Goal: Find contact information: Find contact information

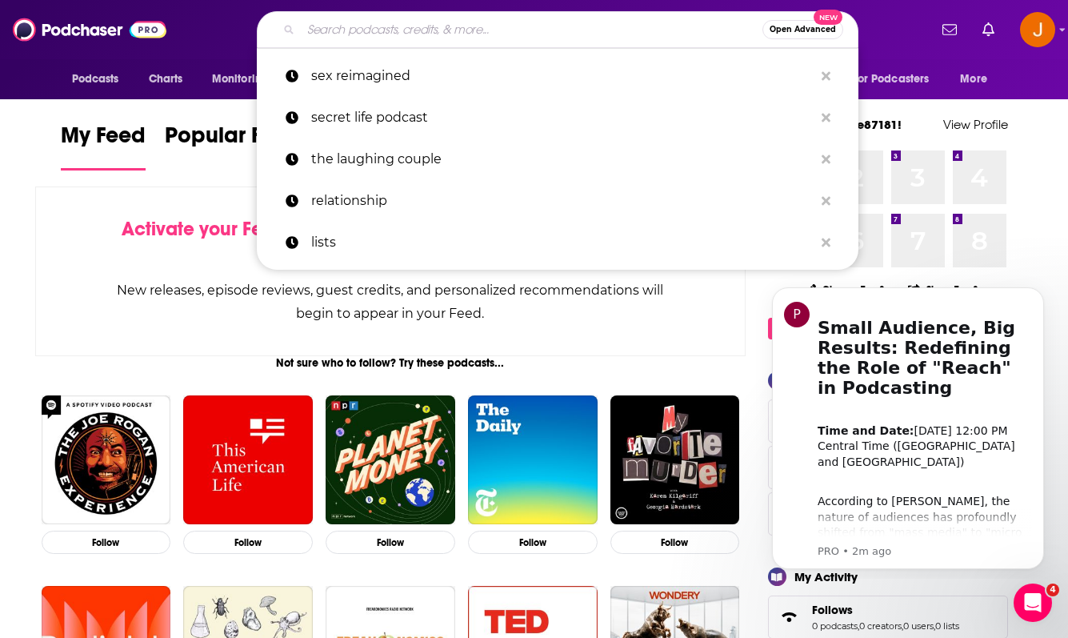
click at [494, 30] on input "Search podcasts, credits, & more..." at bounding box center [532, 30] width 462 height 26
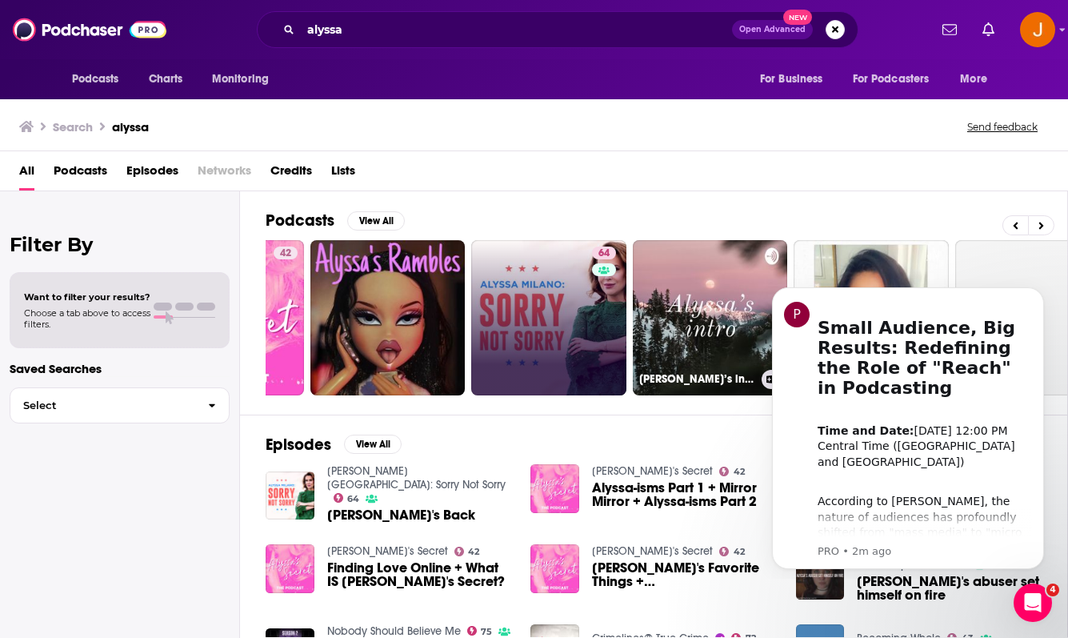
scroll to position [0, 126]
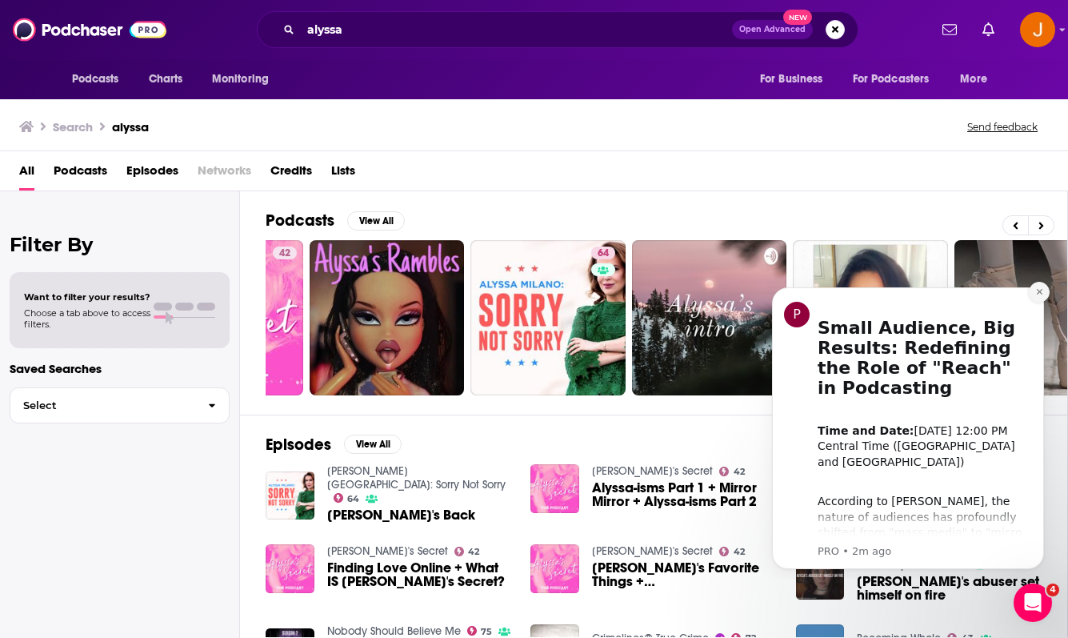
click at [1043, 290] on button "Dismiss notification" at bounding box center [1039, 292] width 21 height 21
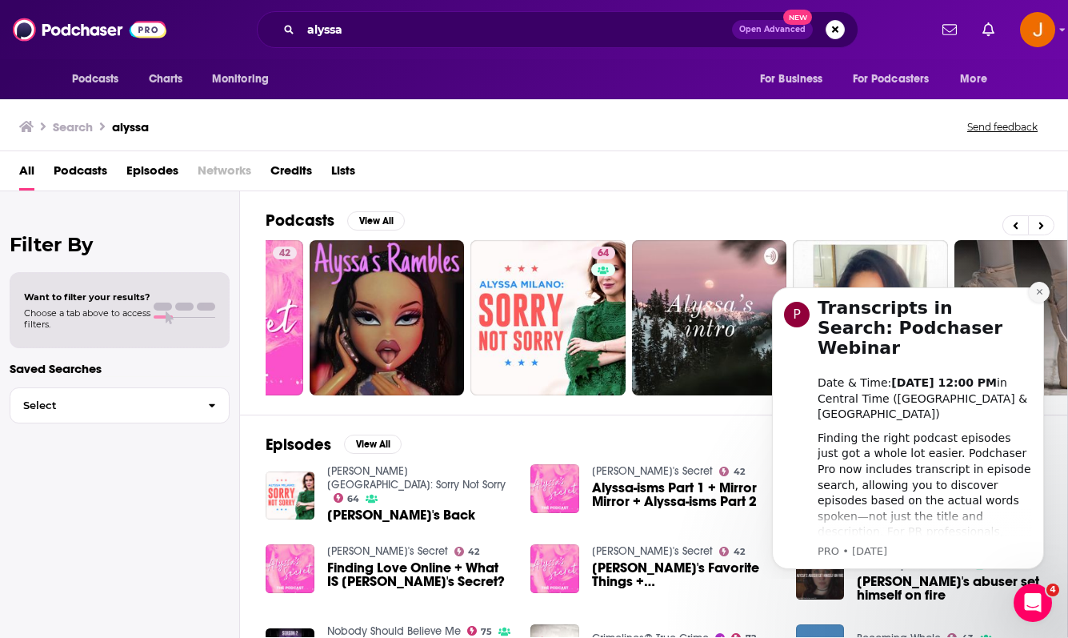
click at [1037, 295] on icon "Dismiss notification" at bounding box center [1039, 291] width 9 height 9
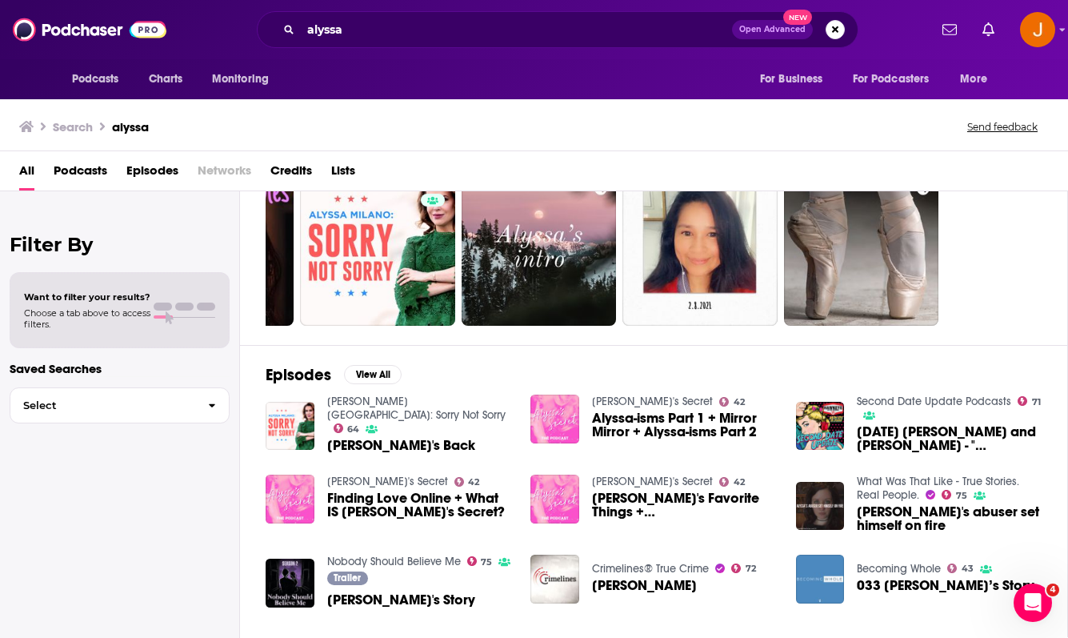
scroll to position [306, 0]
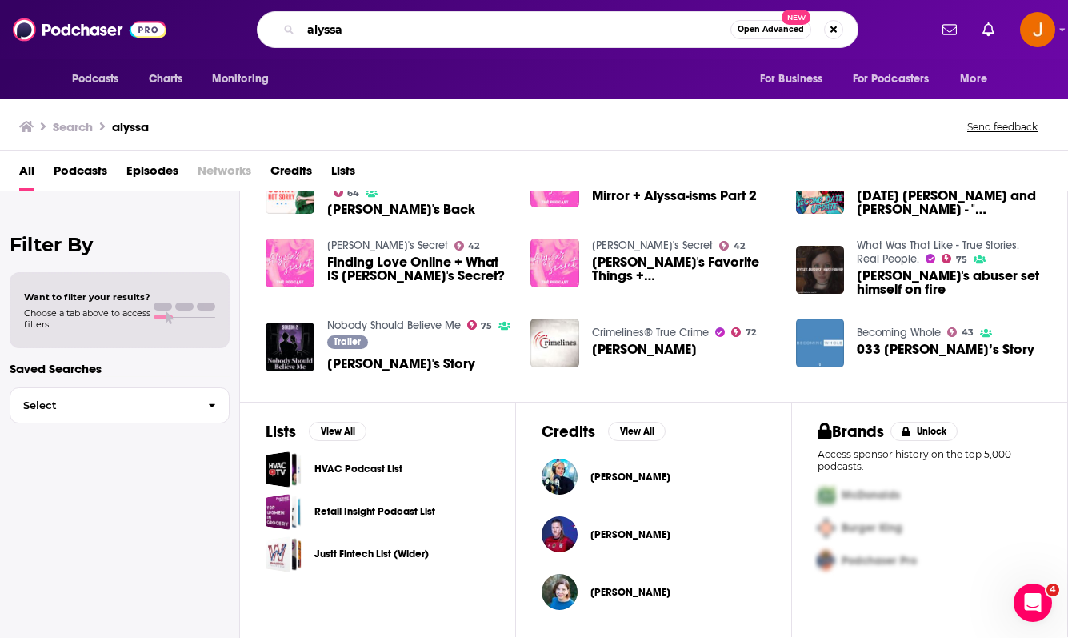
drag, startPoint x: 468, startPoint y: 20, endPoint x: 302, endPoint y: -20, distance: 170.4
click at [302, 0] on html "Podcasts Charts Monitoring alyssa Open Advanced New For Business For Podcasters…" at bounding box center [534, 319] width 1068 height 638
drag, startPoint x: 378, startPoint y: 38, endPoint x: 281, endPoint y: 0, distance: 104.6
click at [281, 0] on div "Podcasts Charts Monitoring alyssa Open Advanced New For Business For Podcasters…" at bounding box center [534, 29] width 1068 height 59
type input "M"
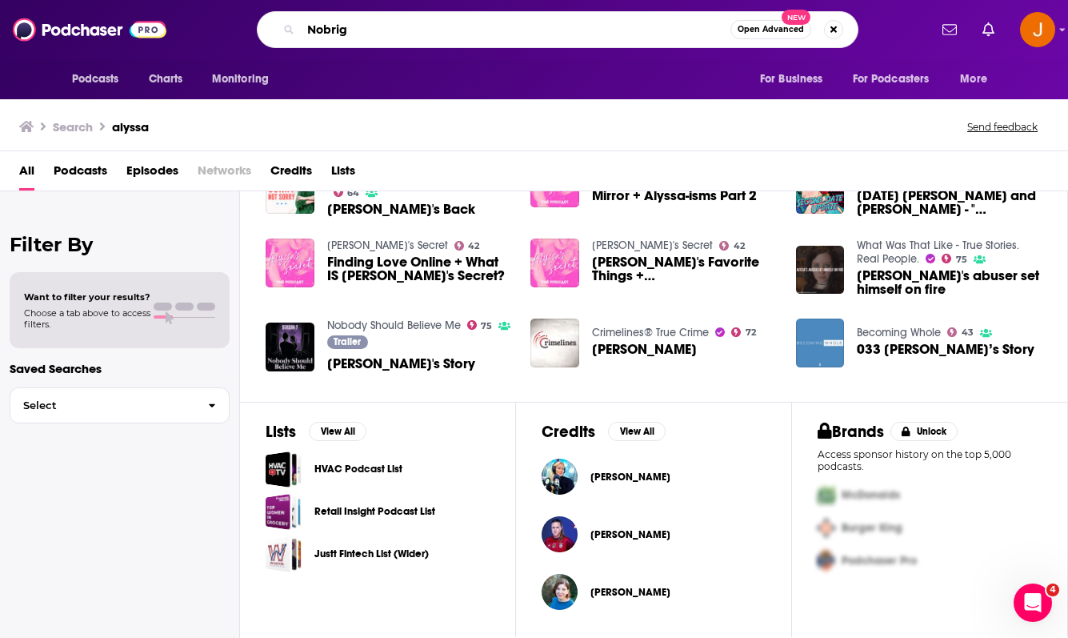
type input "Nobrig"
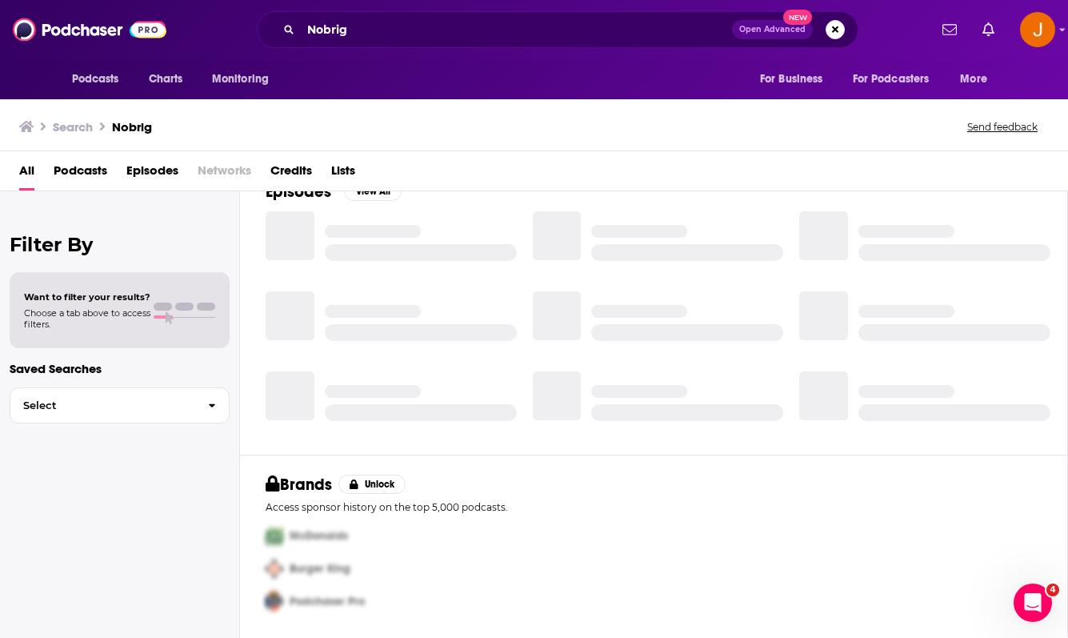
scroll to position [253, 0]
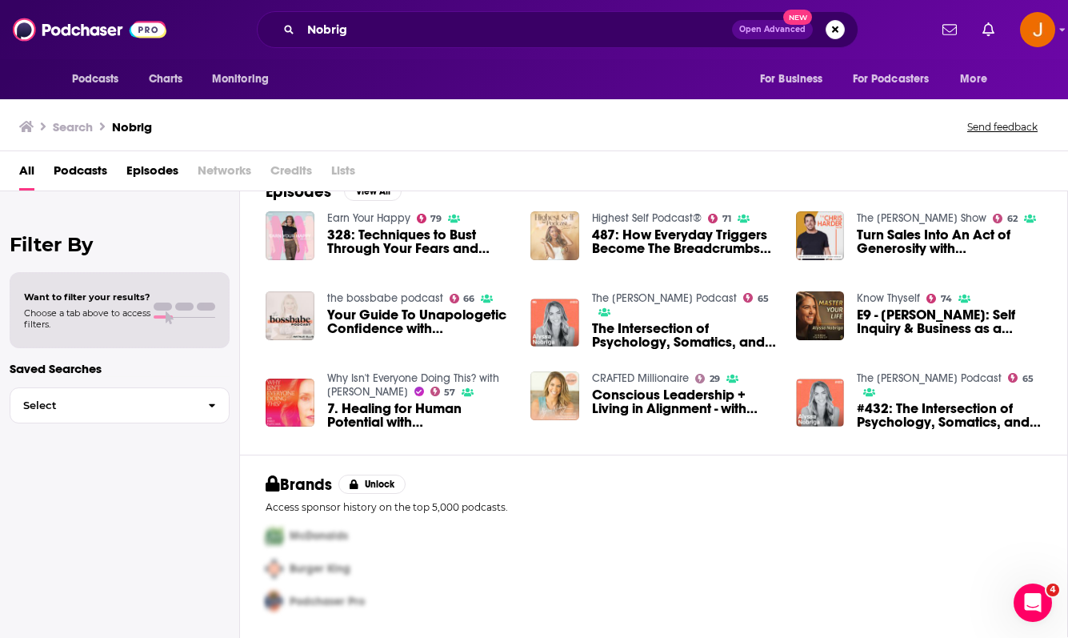
click at [563, 245] on img "487: How Everyday Triggers Become The Breadcrumbs To Our Awakening with Alyssa …" at bounding box center [555, 235] width 49 height 49
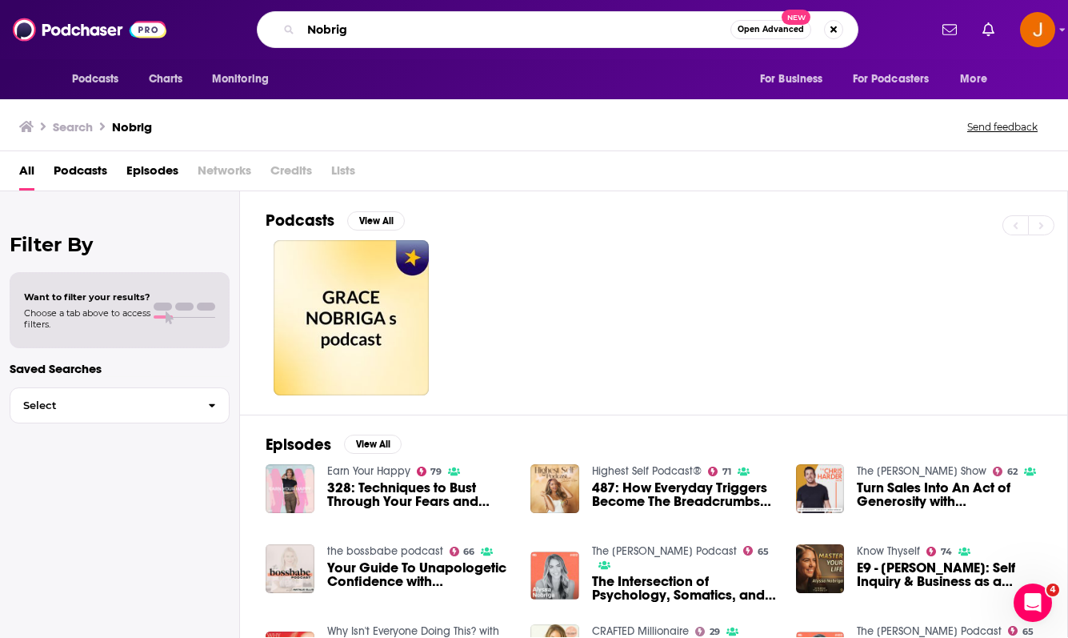
drag, startPoint x: 416, startPoint y: 27, endPoint x: 276, endPoint y: 3, distance: 142.1
click at [280, 4] on div "Podcasts Charts Monitoring Nobrig Open Advanced New For Business For Podcasters…" at bounding box center [534, 29] width 1068 height 59
paste input "[PERSON_NAME]"
type input "[PERSON_NAME]"
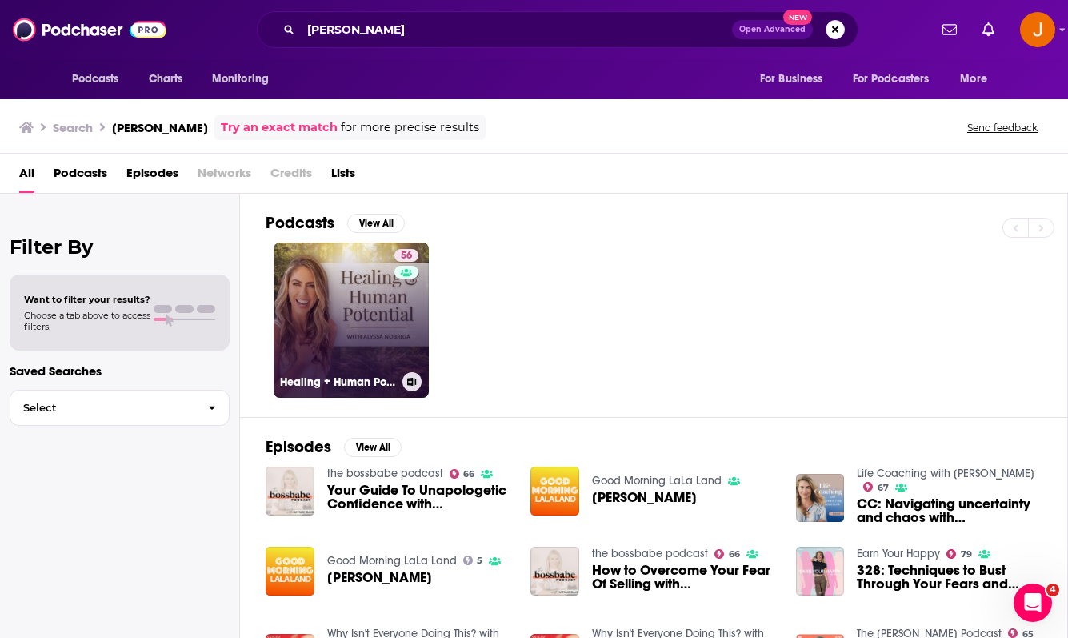
click at [364, 315] on link "56 Healing + Human Potential" at bounding box center [351, 319] width 155 height 155
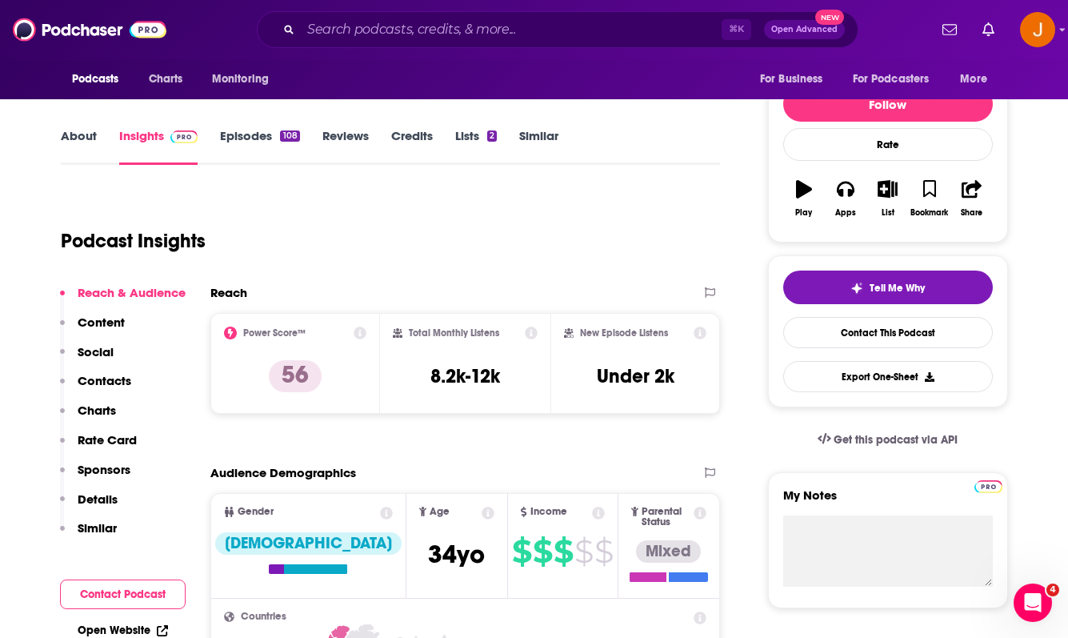
scroll to position [178, 0]
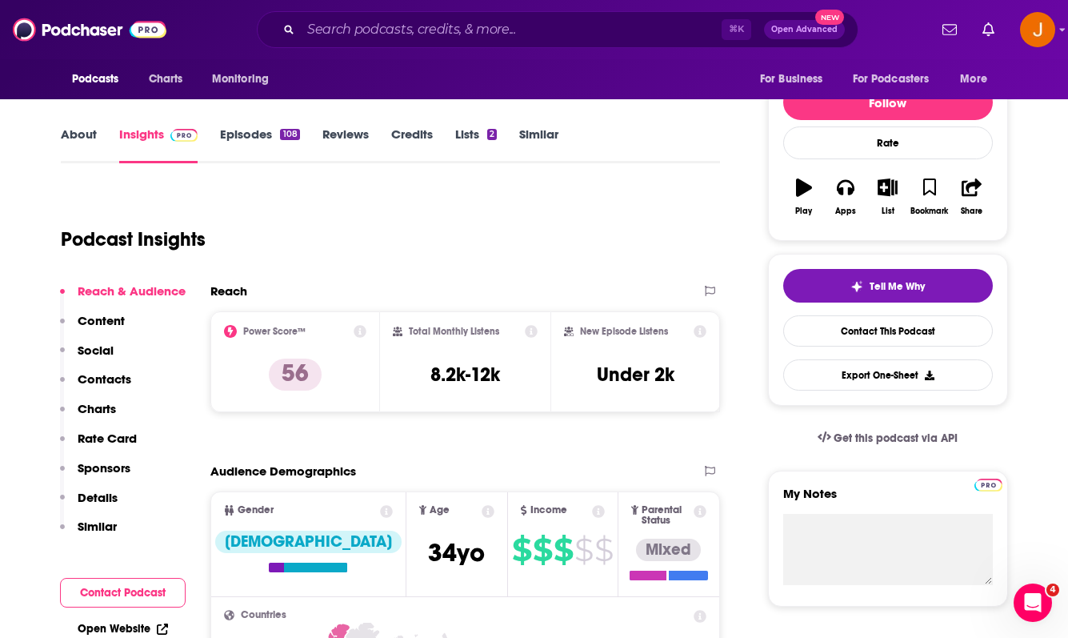
click at [122, 378] on p "Contacts" at bounding box center [105, 378] width 54 height 15
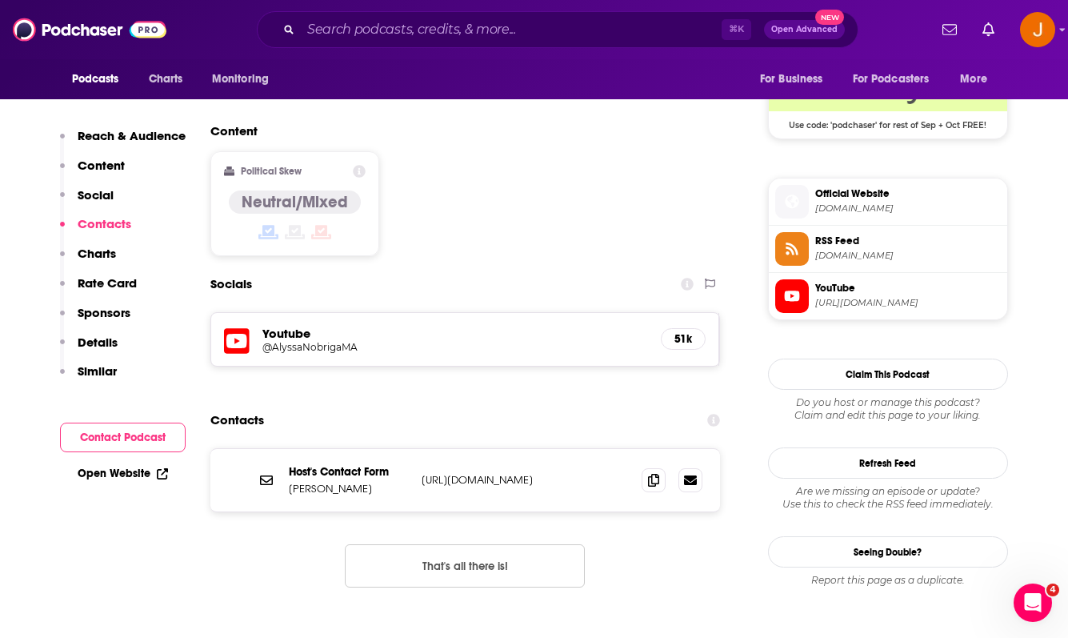
scroll to position [1197, 0]
click at [594, 474] on p "[URL][DOMAIN_NAME]" at bounding box center [526, 481] width 208 height 14
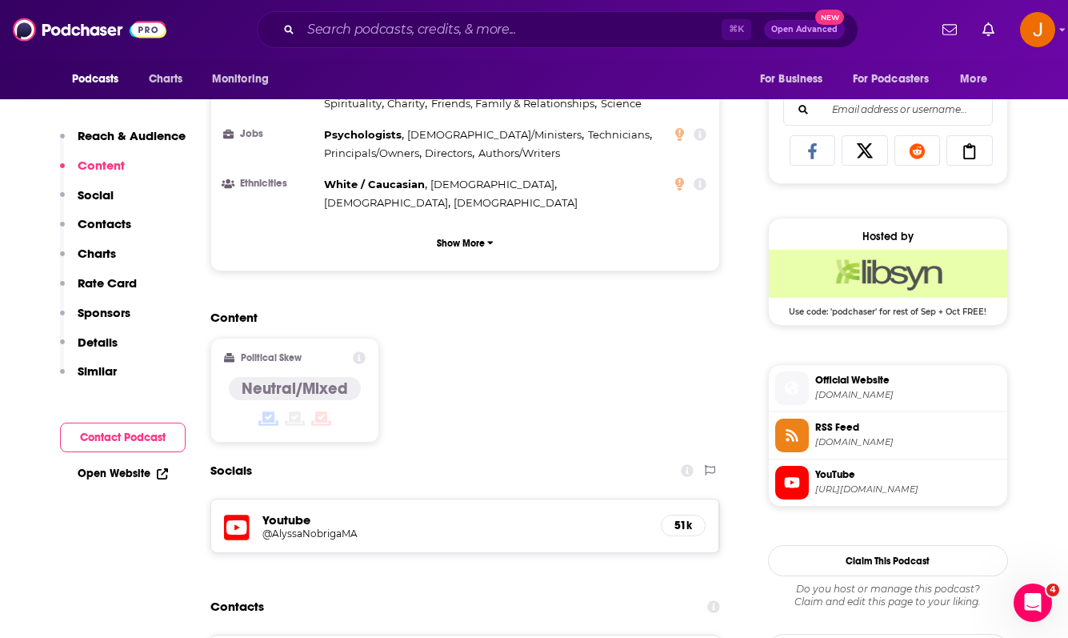
scroll to position [1255, 0]
